Goal: Transaction & Acquisition: Register for event/course

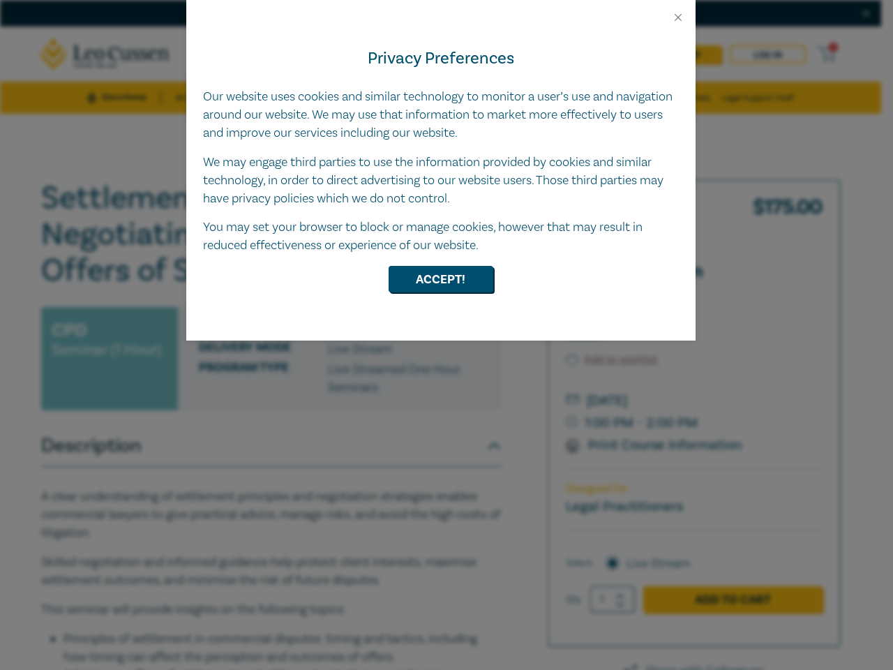
click at [447, 335] on div "Privacy Preferences Our website uses cookies and similar technology to monitor …" at bounding box center [440, 182] width 509 height 317
click at [678, 17] on button "Close" at bounding box center [678, 17] width 13 height 13
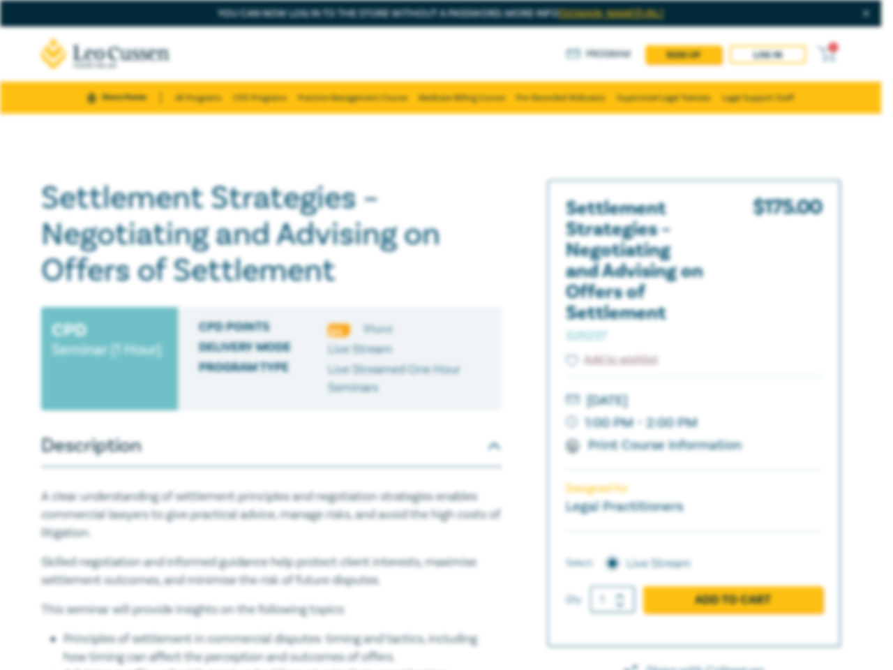
click at [441, 279] on h1 "Settlement Strategies – Negotiating and Advising on Offers of Settlement S25237" at bounding box center [271, 234] width 461 height 109
